Goal: Check status: Check status

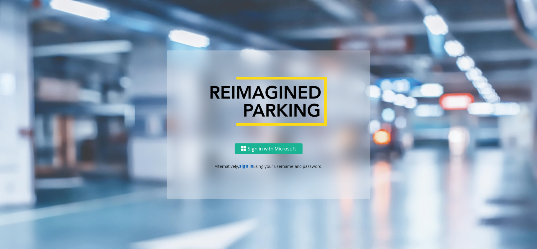
click at [248, 168] on link "sign in" at bounding box center [246, 166] width 14 height 6
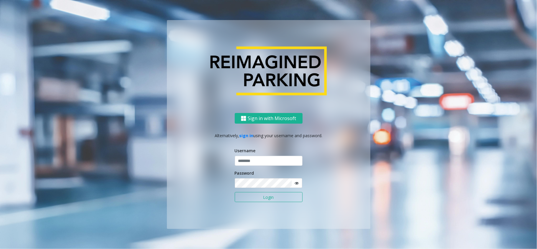
click at [259, 194] on button "Login" at bounding box center [269, 197] width 68 height 10
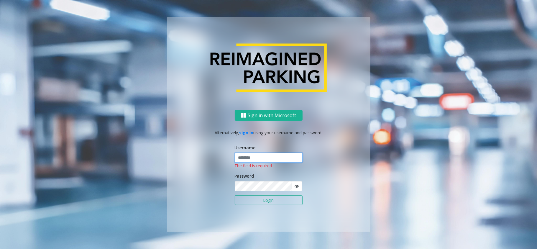
click at [259, 157] on input "text" at bounding box center [269, 158] width 68 height 10
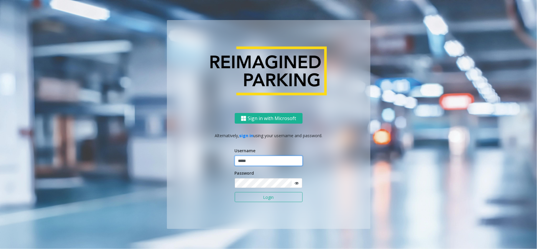
type input "*****"
click at [235, 192] on button "Login" at bounding box center [269, 197] width 68 height 10
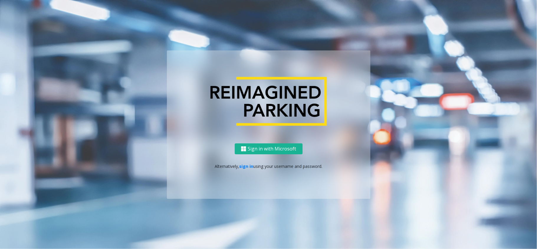
click at [237, 161] on div "Sign in with Microsoft Alternatively, sign in using your username and password." at bounding box center [268, 170] width 203 height 55
drag, startPoint x: 248, startPoint y: 172, endPoint x: 249, endPoint y: 164, distance: 7.4
click at [249, 171] on div "Sign in with Microsoft Alternatively, sign in using your username and password." at bounding box center [268, 170] width 203 height 55
click at [249, 164] on link "sign in" at bounding box center [246, 166] width 14 height 6
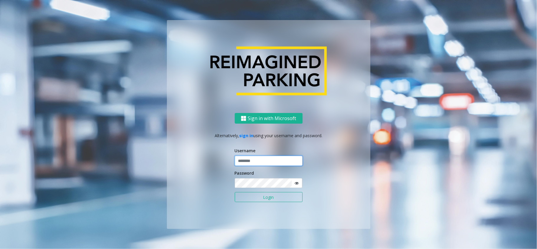
click at [254, 164] on input "text" at bounding box center [269, 161] width 68 height 10
type input "*****"
click at [235, 192] on button "Login" at bounding box center [269, 197] width 68 height 10
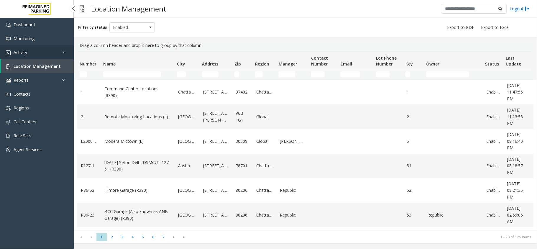
click at [44, 56] on link "Activity" at bounding box center [37, 52] width 74 height 14
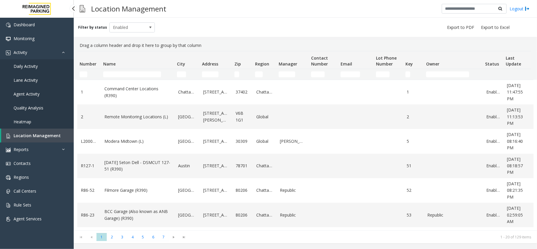
click at [39, 62] on link "Daily Activity" at bounding box center [37, 66] width 74 height 14
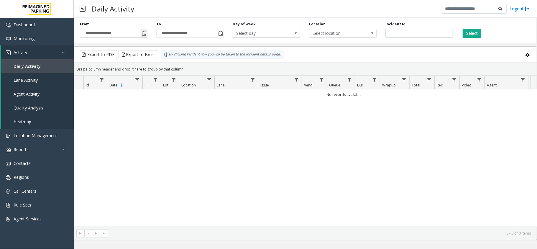
click at [145, 30] on span "Toggle popup" at bounding box center [144, 33] width 6 height 9
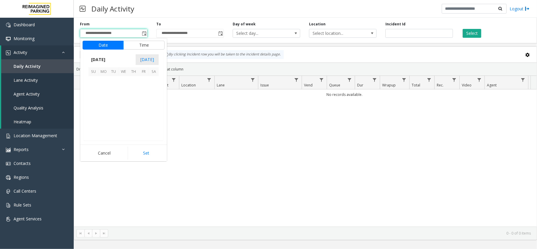
scroll to position [105697, 0]
click at [153, 102] on span "16" at bounding box center [154, 101] width 10 height 10
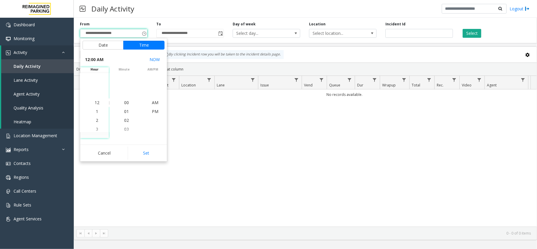
drag, startPoint x: 141, startPoint y: 159, endPoint x: 142, endPoint y: 156, distance: 3.3
click at [142, 159] on button "Set" at bounding box center [146, 152] width 37 height 13
type input "**********"
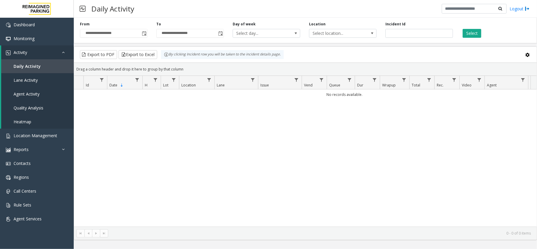
click at [142, 154] on div "No records available." at bounding box center [305, 157] width 462 height 137
click at [469, 34] on button "Select" at bounding box center [471, 33] width 19 height 9
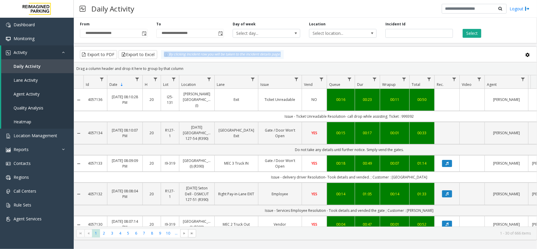
drag, startPoint x: 93, startPoint y: 47, endPoint x: 295, endPoint y: 55, distance: 202.3
click at [295, 55] on kendo-grid-toolbar "Export to PDF Export to Excel By clicking Incident row you will be taken to the…" at bounding box center [305, 55] width 462 height 16
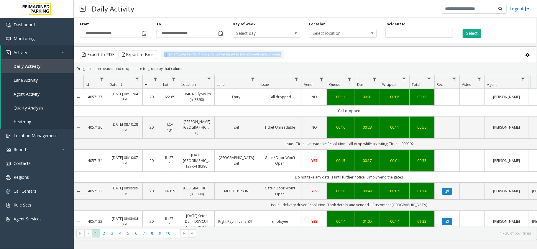
click at [334, 55] on div "Export to PDF Export to Excel By clicking Incident row you will be taken to the…" at bounding box center [305, 54] width 452 height 9
click at [280, 57] on div "By clicking Incident row you will be taken to the incident details page." at bounding box center [222, 54] width 123 height 9
drag, startPoint x: 286, startPoint y: 54, endPoint x: 159, endPoint y: 55, distance: 127.3
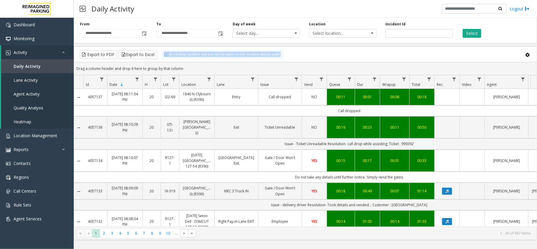
click at [159, 55] on div "Export to PDF Export to Excel By clicking Incident row you will be taken to the…" at bounding box center [182, 54] width 207 height 9
click at [159, 44] on div "**********" at bounding box center [305, 127] width 463 height 225
drag, startPoint x: 162, startPoint y: 55, endPoint x: 301, endPoint y: 56, distance: 138.8
click at [301, 56] on div "Export to PDF Export to Excel By clicking Incident row you will be taken to the…" at bounding box center [305, 54] width 452 height 9
click at [336, 54] on div "Export to PDF Export to Excel By clicking Incident row you will be taken to the…" at bounding box center [305, 54] width 452 height 9
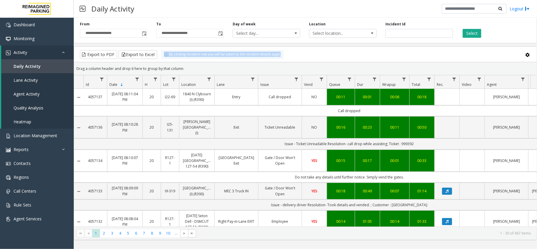
drag, startPoint x: 161, startPoint y: 54, endPoint x: 292, endPoint y: 54, distance: 130.8
click at [293, 54] on div "Export to PDF Export to Excel By clicking Incident row you will be taken to the…" at bounding box center [305, 54] width 452 height 9
click at [332, 60] on kendo-grid-toolbar "Export to PDF Export to Excel By clicking Incident row you will be taken to the…" at bounding box center [305, 55] width 462 height 16
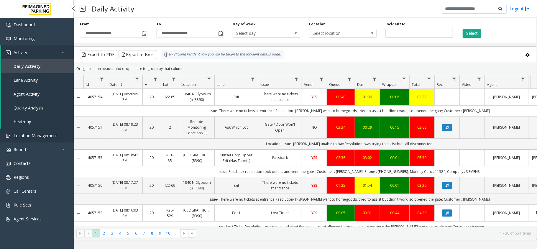
click at [46, 133] on span "Location Management" at bounding box center [36, 136] width 44 height 6
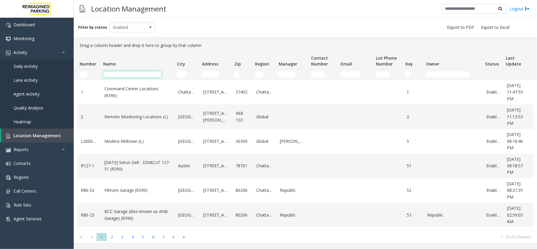
click at [130, 75] on input "Name Filter" at bounding box center [132, 74] width 58 height 6
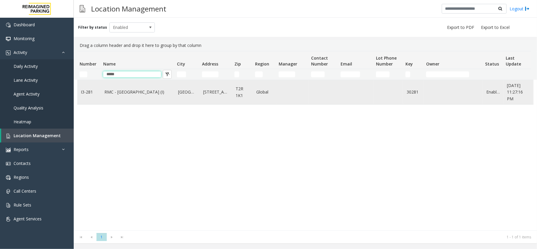
type input "*****"
click at [128, 89] on link "RMC - [GEOGRAPHIC_DATA] (I)" at bounding box center [137, 92] width 67 height 6
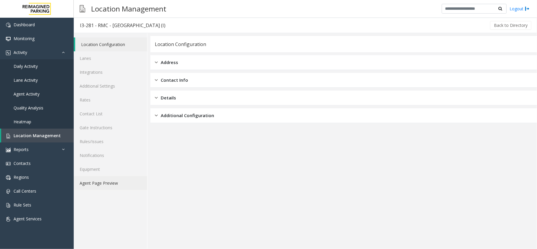
click at [125, 177] on link "Agent Page Preview" at bounding box center [110, 183] width 73 height 14
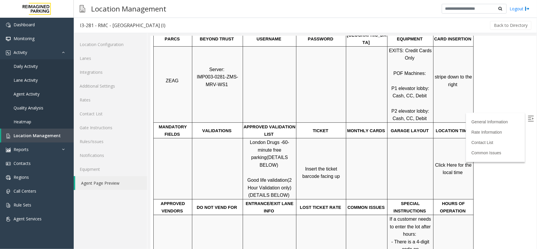
scroll to position [157, 0]
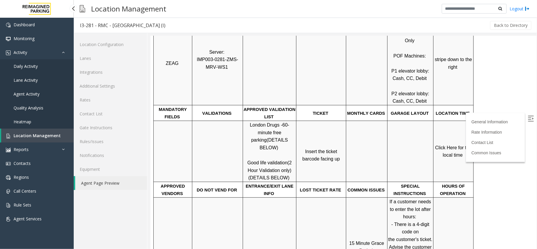
click at [54, 70] on link "Daily Activity" at bounding box center [37, 66] width 74 height 14
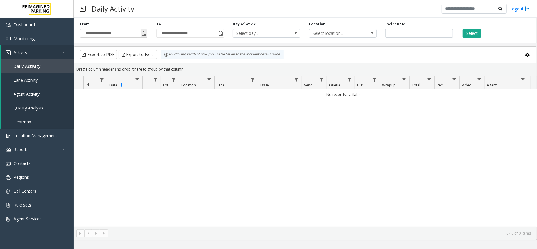
click at [143, 34] on span "Toggle popup" at bounding box center [144, 33] width 5 height 5
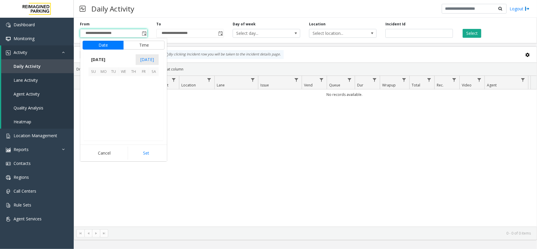
scroll to position [105697, 0]
click at [160, 105] on kendo-virtualization "[DATE] 1 2 3 4 5 6 7 8 9 10 11 12 13 14 15 16 17 18 19 20 21 22 23 24 25 26 27 …" at bounding box center [123, 108] width 129 height 64
click at [158, 103] on span "16" at bounding box center [154, 101] width 10 height 10
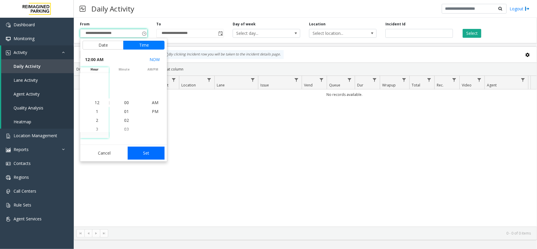
click at [149, 147] on button "Set" at bounding box center [146, 152] width 37 height 13
type input "**********"
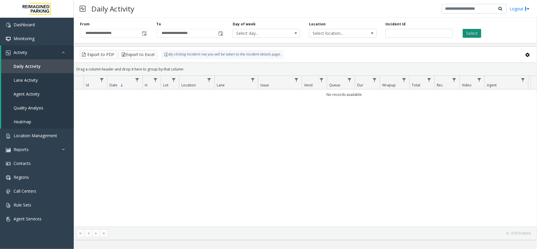
click at [470, 33] on button "Select" at bounding box center [471, 33] width 19 height 9
